Goal: Use online tool/utility: Utilize a website feature to perform a specific function

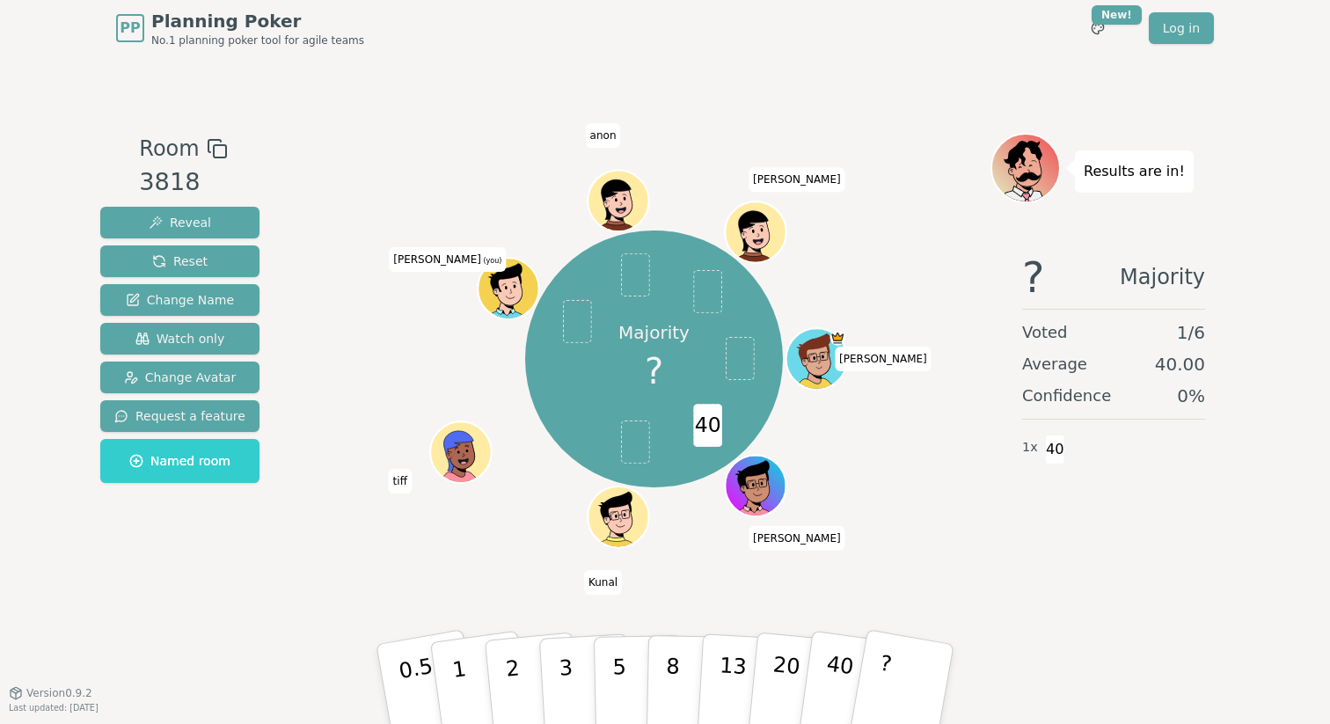
click at [702, 429] on span "40" at bounding box center [707, 425] width 29 height 43
click at [204, 263] on button "Reset" at bounding box center [179, 261] width 159 height 32
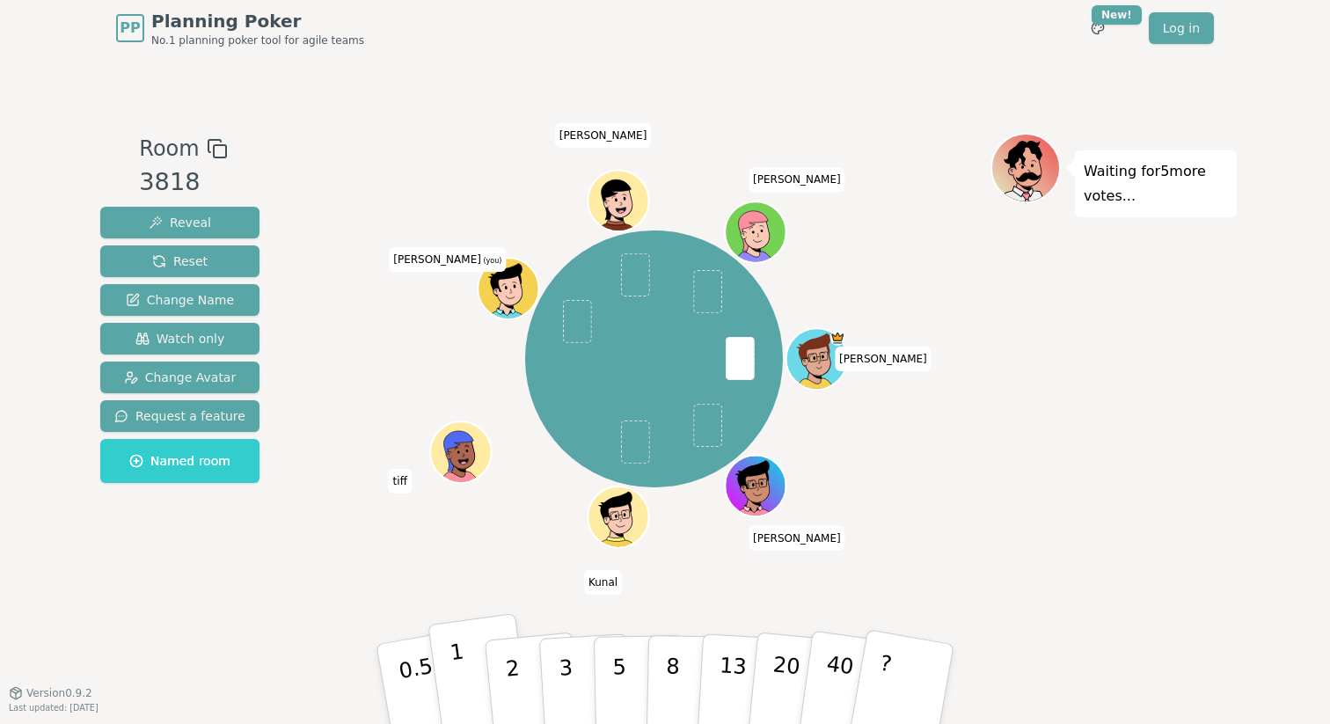
click at [473, 671] on button "1" at bounding box center [479, 684] width 105 height 142
click at [523, 668] on button "2" at bounding box center [533, 685] width 100 height 140
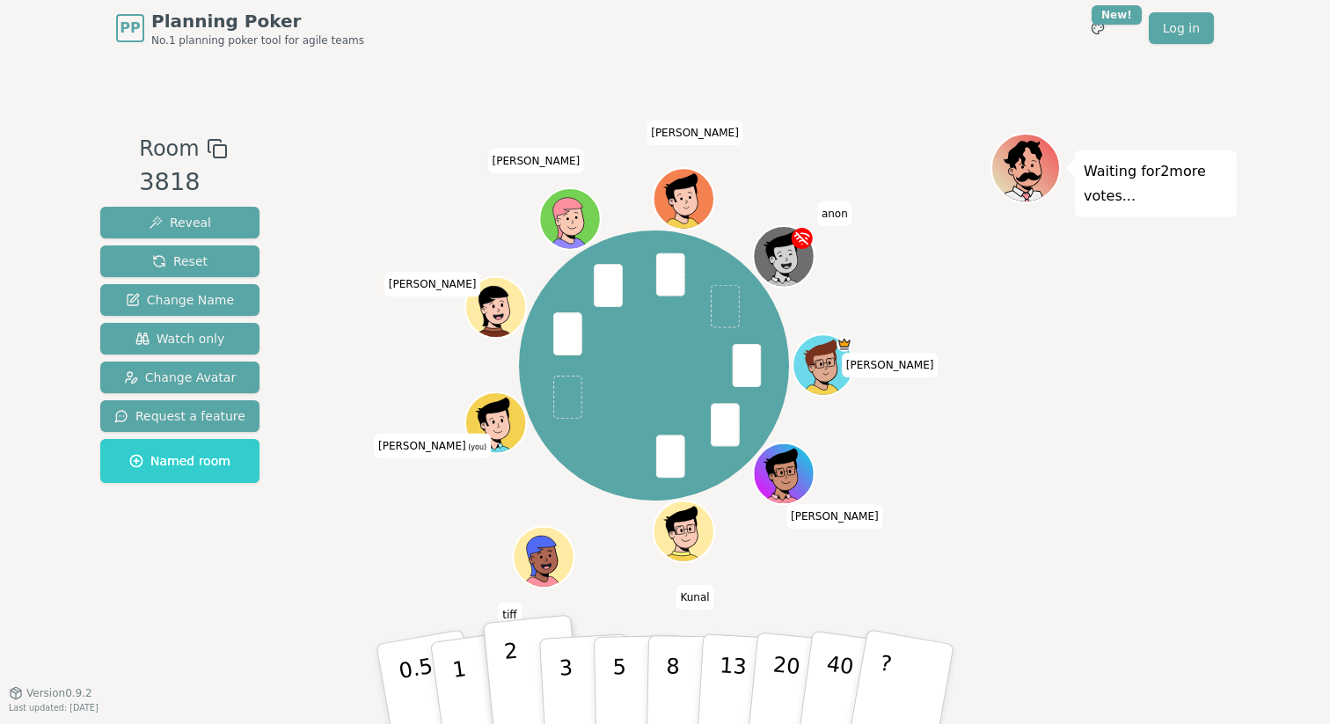
click at [521, 670] on button "2" at bounding box center [533, 685] width 100 height 140
